Goal: Task Accomplishment & Management: Manage account settings

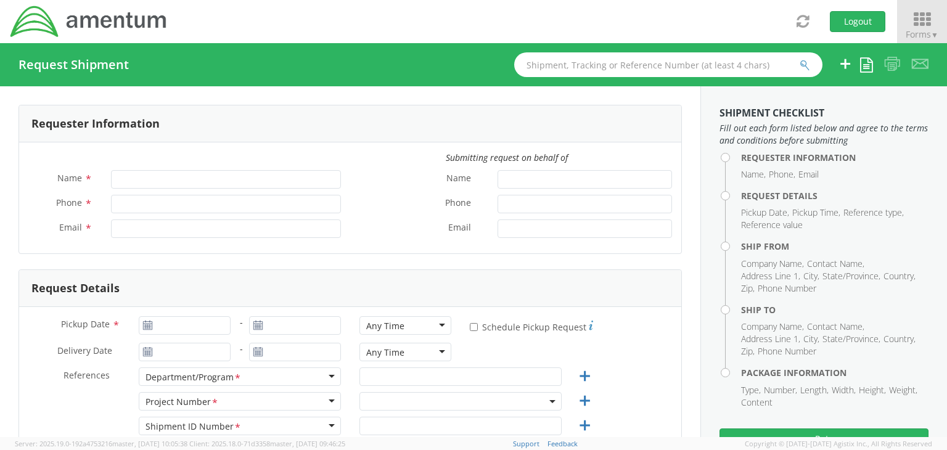
type input "[PERSON_NAME]"
type input "+229 0160296666"
type input "elie.razzouk@amentum.com"
select select "7467.017.01.1004.SHIP.BJ"
click at [923, 27] on icon at bounding box center [922, 19] width 57 height 17
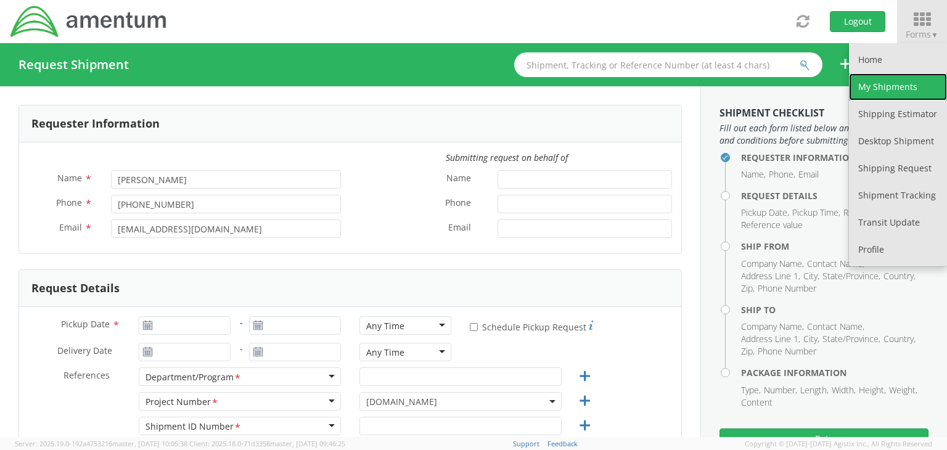
click at [894, 85] on link "My Shipments" at bounding box center [898, 86] width 98 height 27
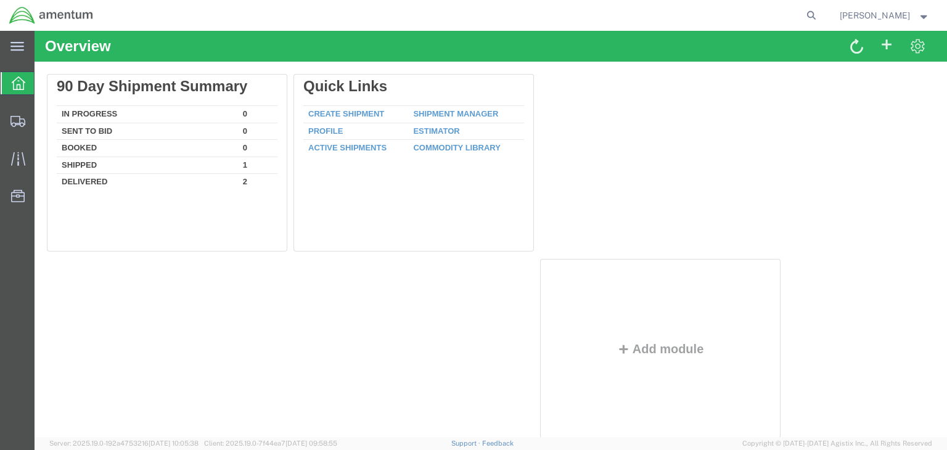
click at [919, 18] on span "[PERSON_NAME]" at bounding box center [885, 16] width 90 height 14
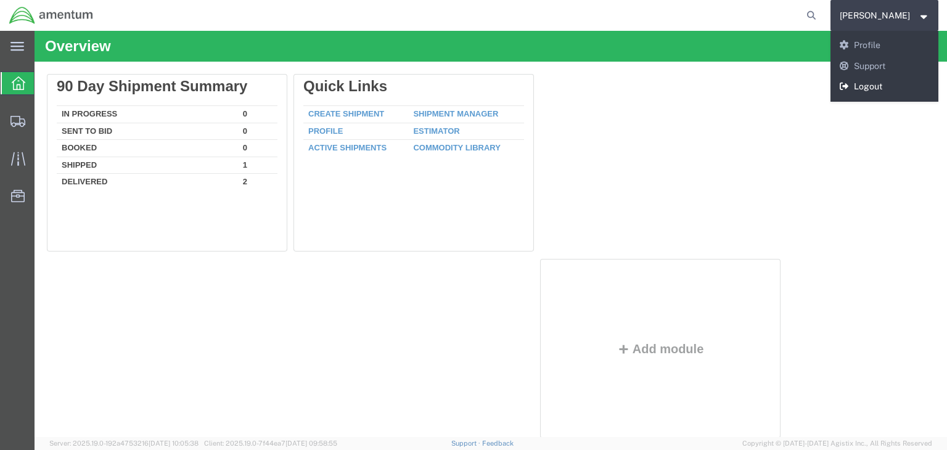
click at [889, 87] on link "Logout" at bounding box center [885, 86] width 109 height 21
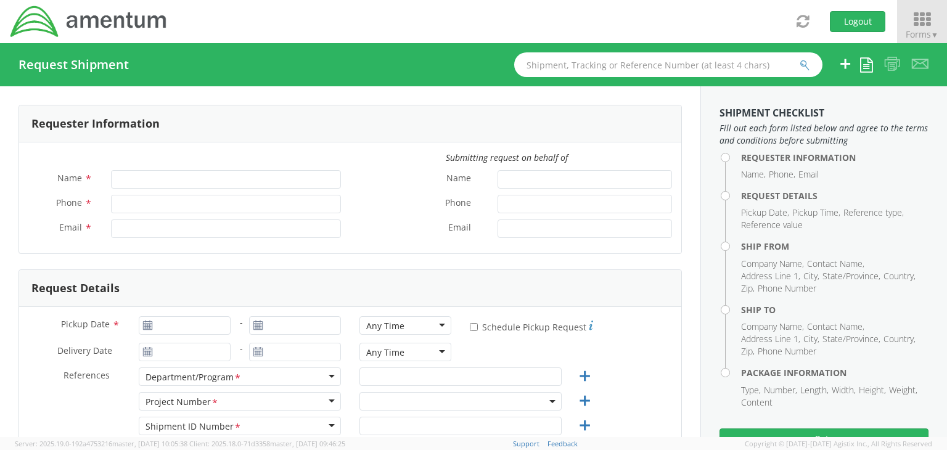
type input "Elie Razzouk"
type input "+229 0160296666"
type input "elie.razzouk@amentum.com"
select select "7467.017.01.1004.SHIP.BJ"
click at [922, 19] on icon at bounding box center [922, 19] width 57 height 17
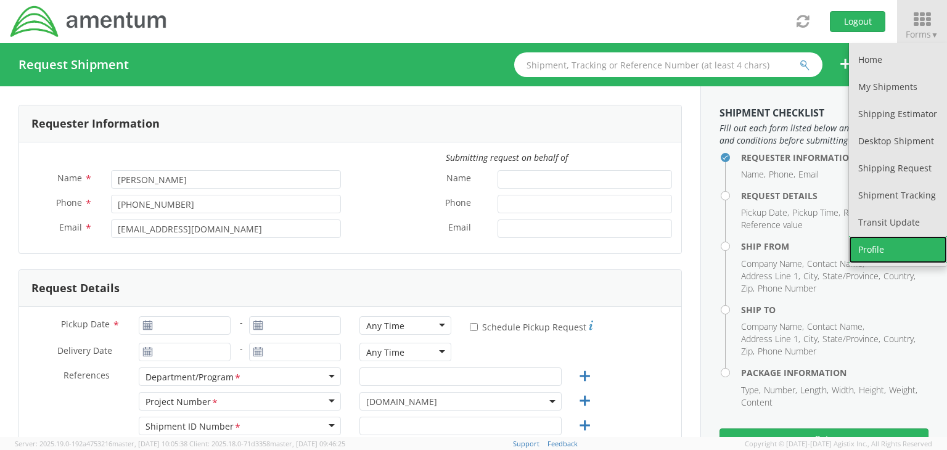
click at [884, 247] on link "Profile" at bounding box center [898, 249] width 98 height 27
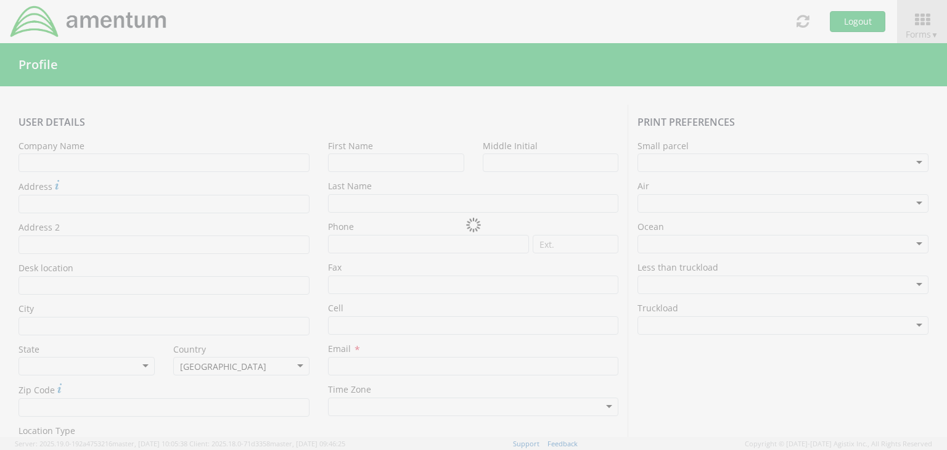
type input "Amentum Services, Inc"
type input "Elie"
type input "Razzouk"
type input "+229 0160296666"
type input "elie.razzouk@amentum.com"
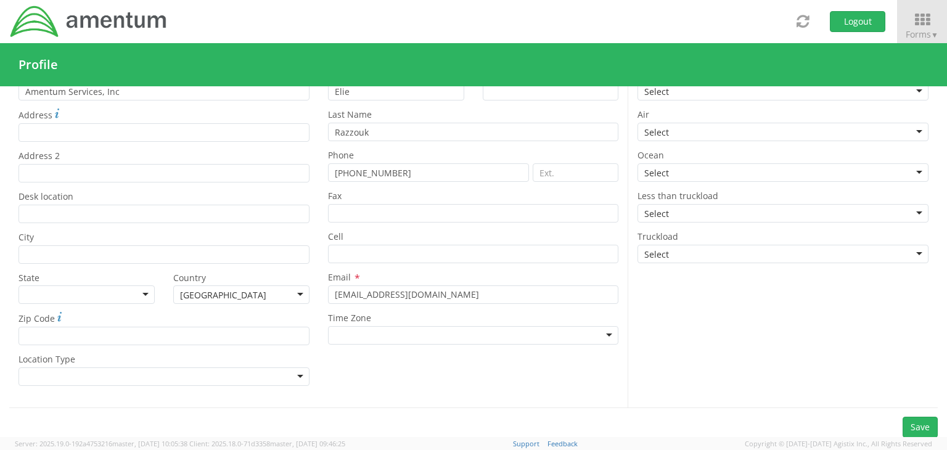
scroll to position [72, 0]
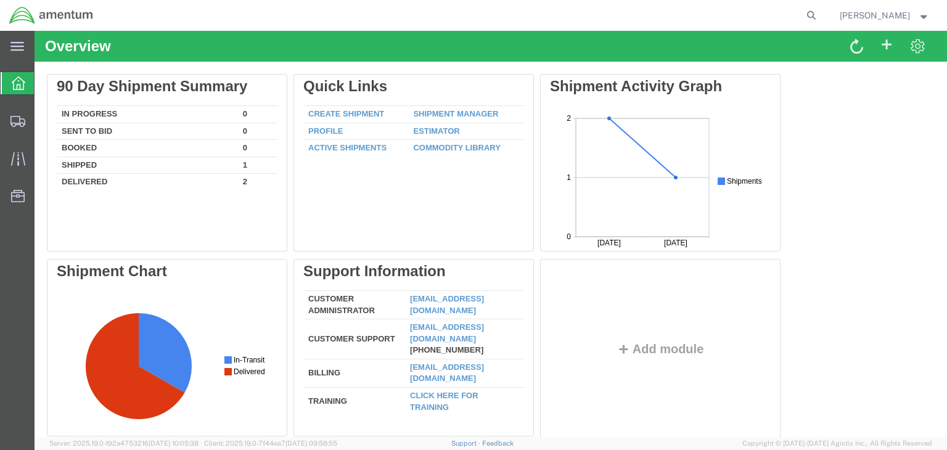
click at [925, 17] on strong "button" at bounding box center [924, 15] width 11 height 4
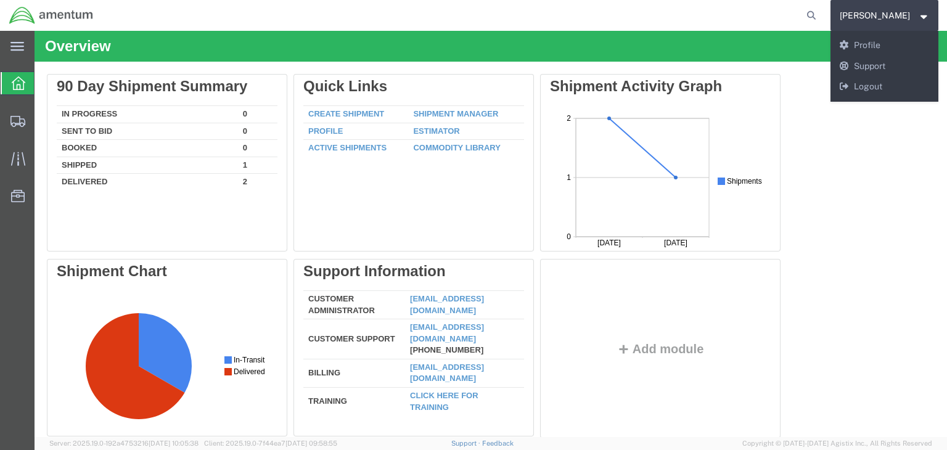
click at [894, 198] on div "Delete 90 Day Shipment Summary In Progress 0 Sent To Bid 0 Booked 0 Shipped 1 D…" at bounding box center [491, 259] width 888 height 370
